Goal: Task Accomplishment & Management: Manage account settings

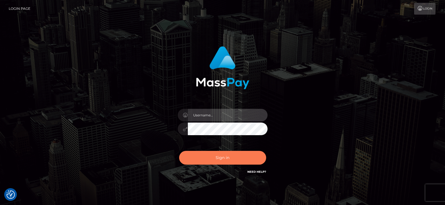
type input "greg.great"
click at [218, 154] on button "Sign in" at bounding box center [222, 158] width 87 height 14
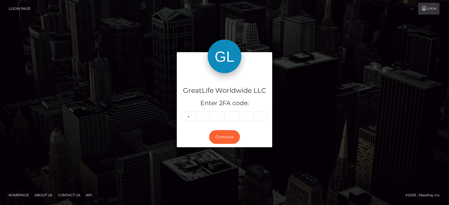
type input "6"
type input "5"
type input "4"
type input "2"
type input "5"
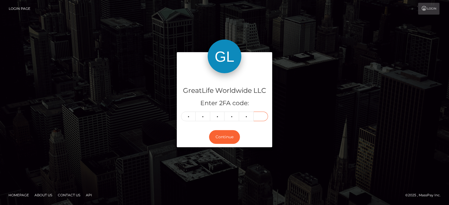
type input "8"
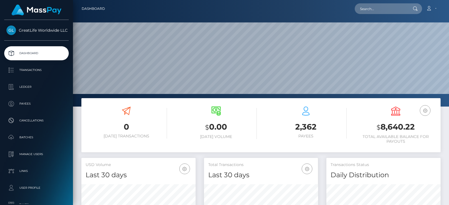
scroll to position [100, 114]
click at [435, 7] on link "Account" at bounding box center [431, 9] width 17 height 12
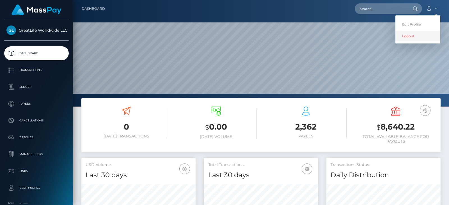
click at [405, 36] on link "Logout" at bounding box center [418, 36] width 45 height 10
